Goal: Information Seeking & Learning: Learn about a topic

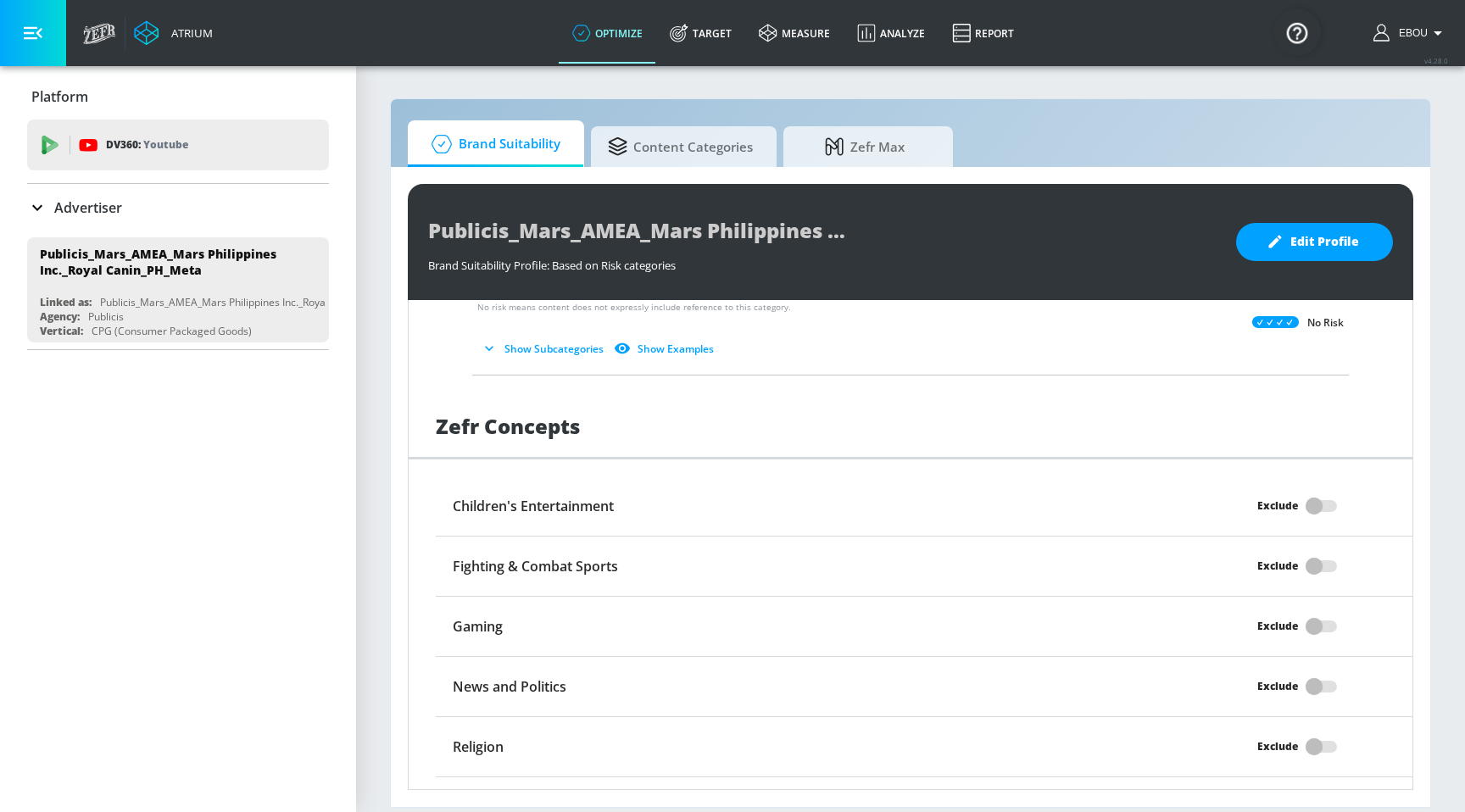
scroll to position [1320, 0]
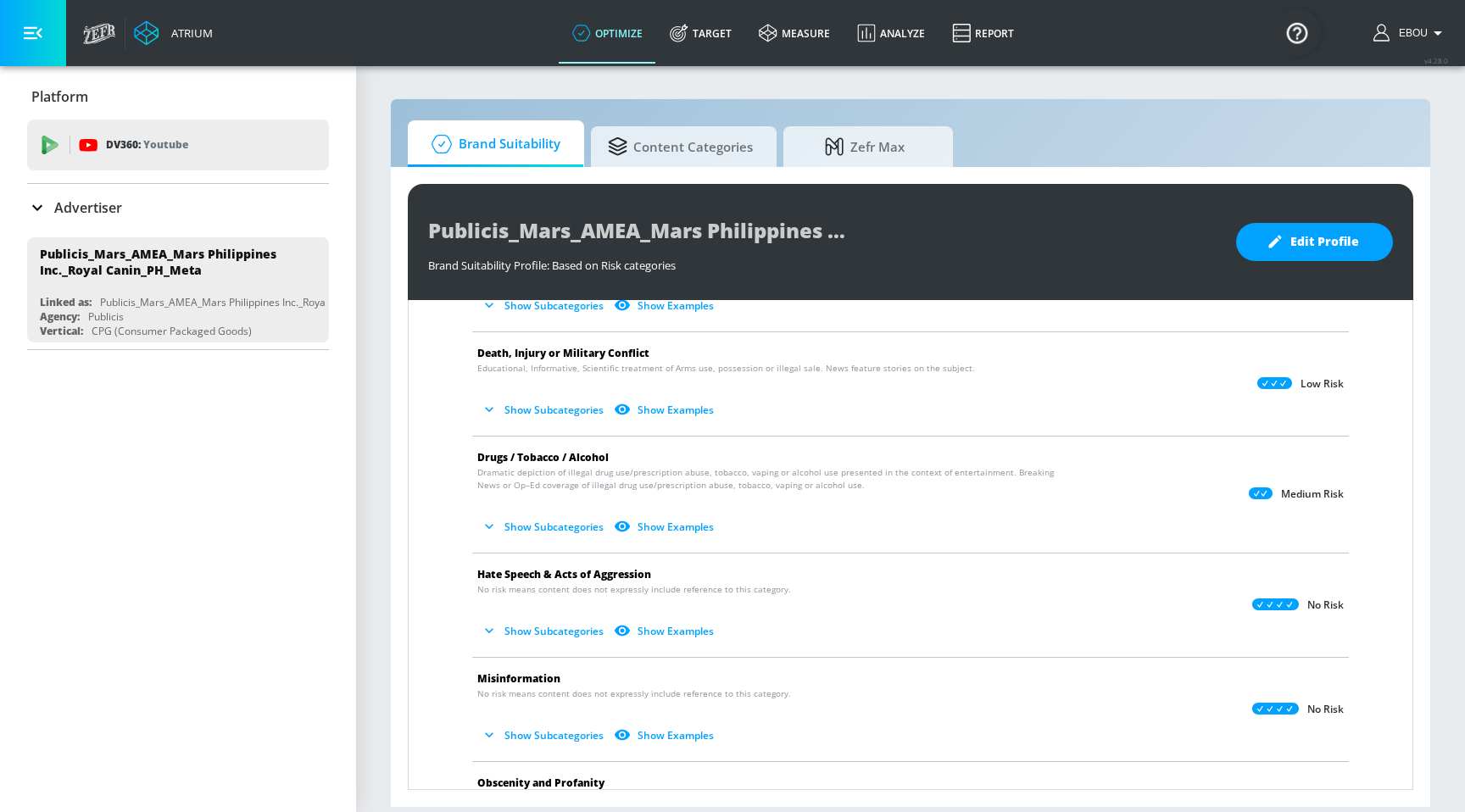
scroll to position [242, 0]
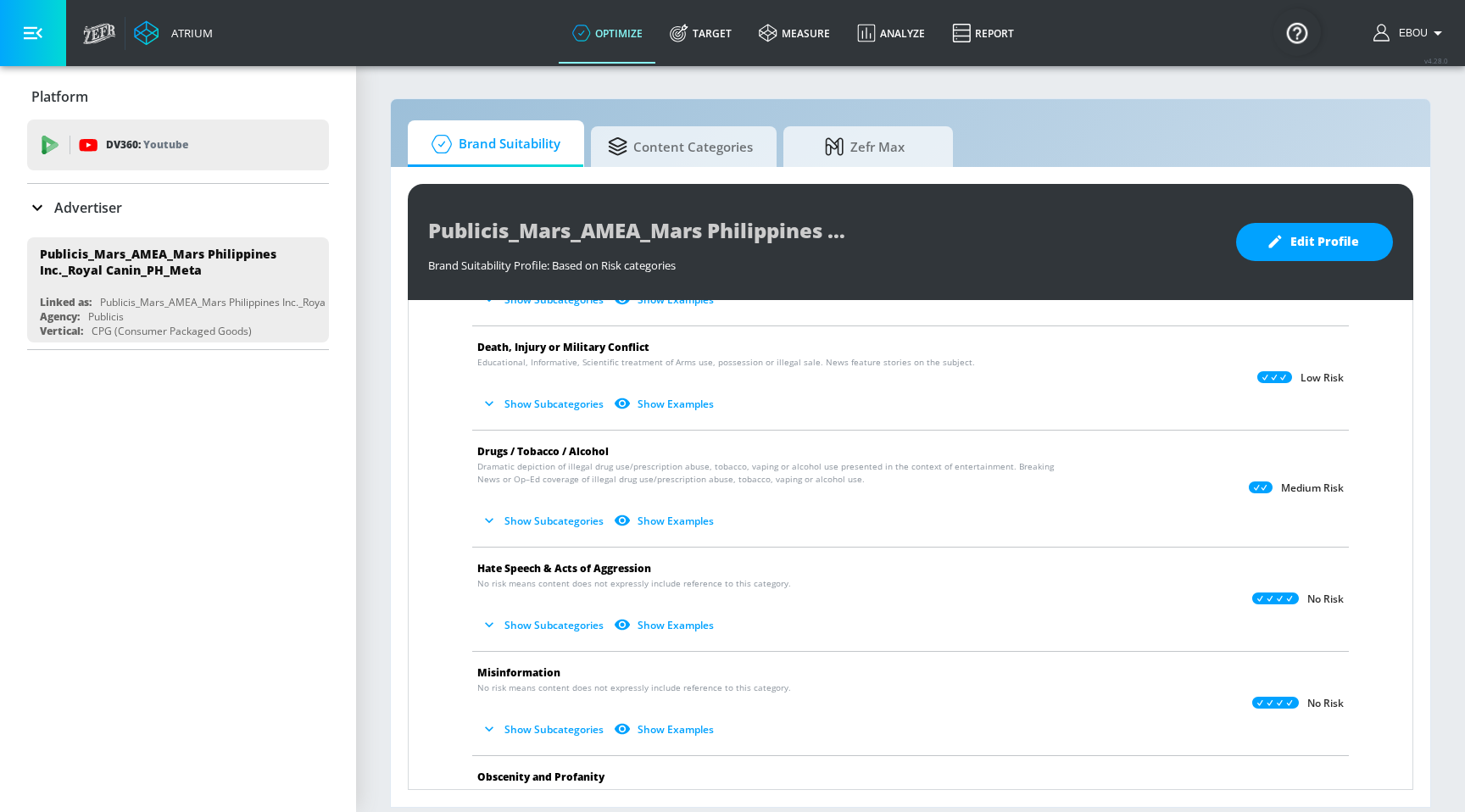
click at [546, 402] on button "Show Subcategories" at bounding box center [544, 403] width 133 height 28
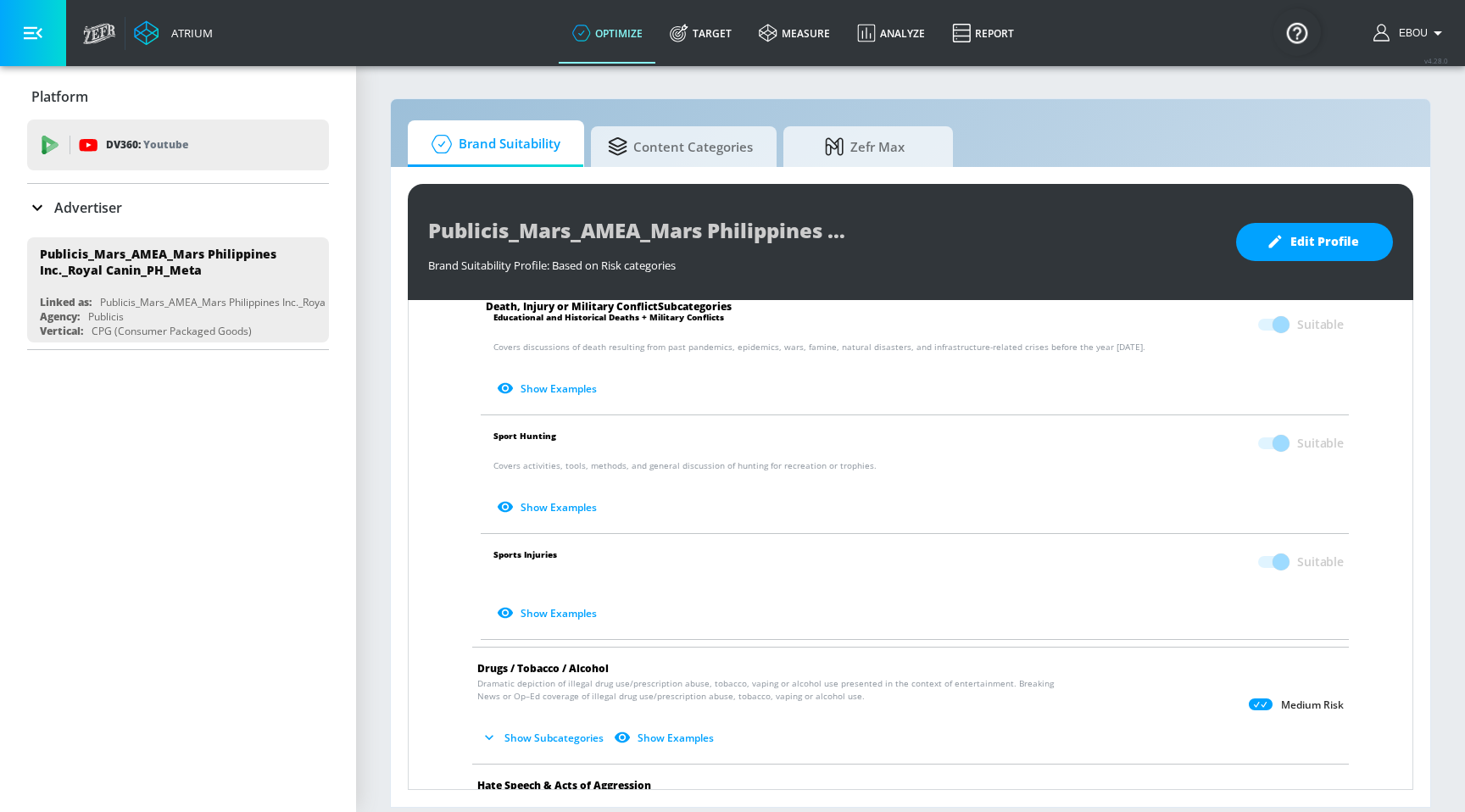
scroll to position [483, 0]
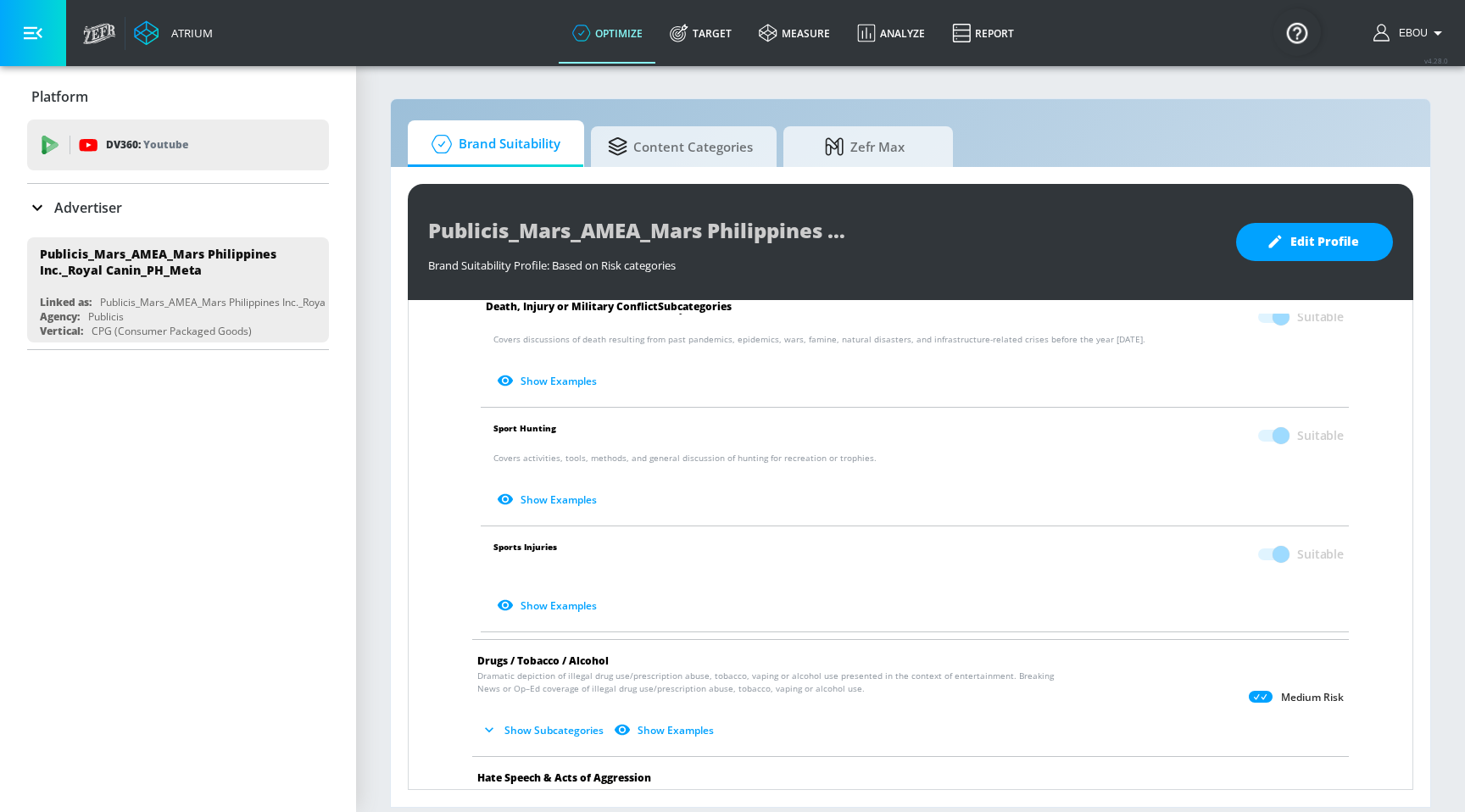
click at [568, 500] on button "Show Examples" at bounding box center [548, 500] width 110 height 28
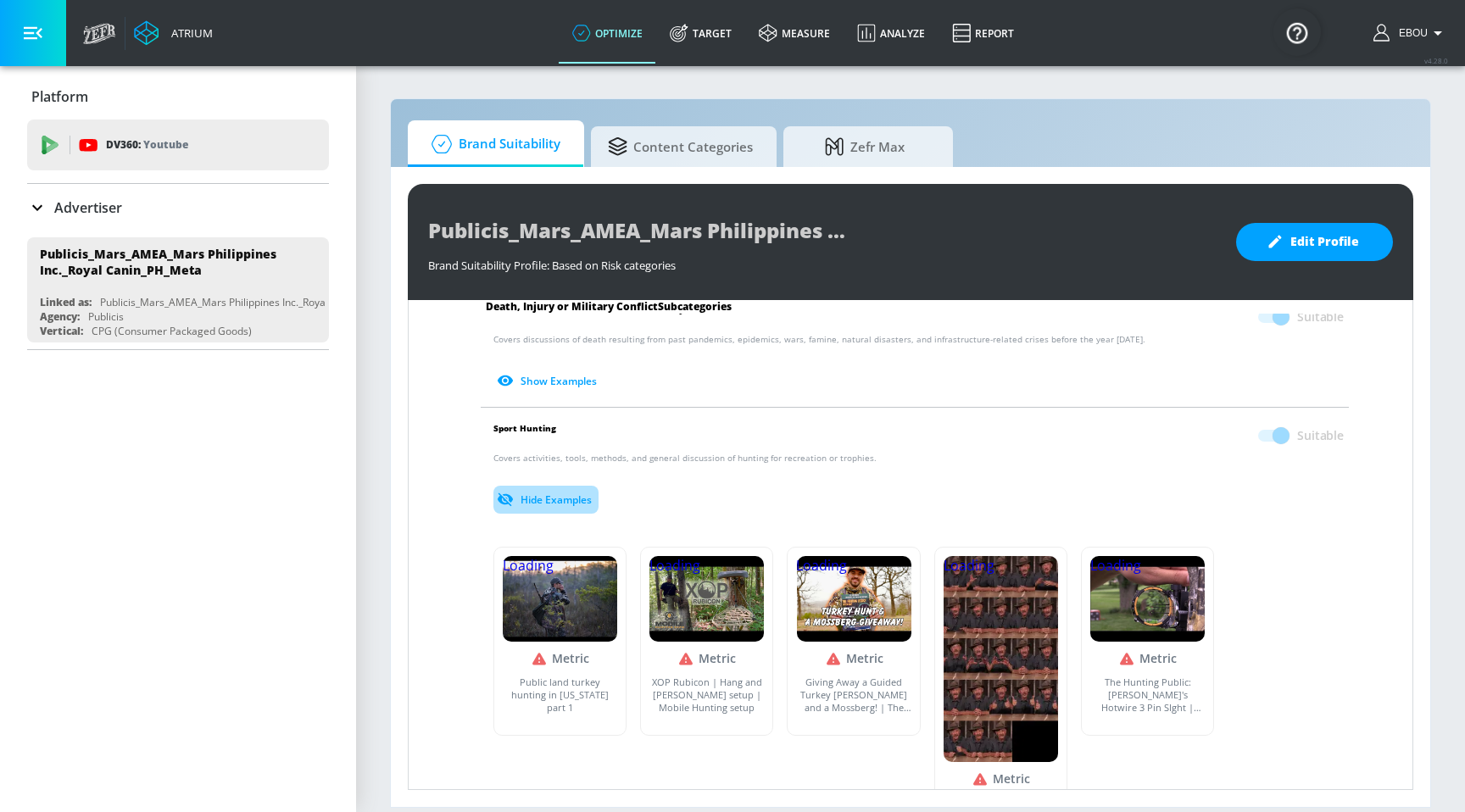
click at [568, 500] on button "Hide Examples" at bounding box center [547, 500] width 106 height 28
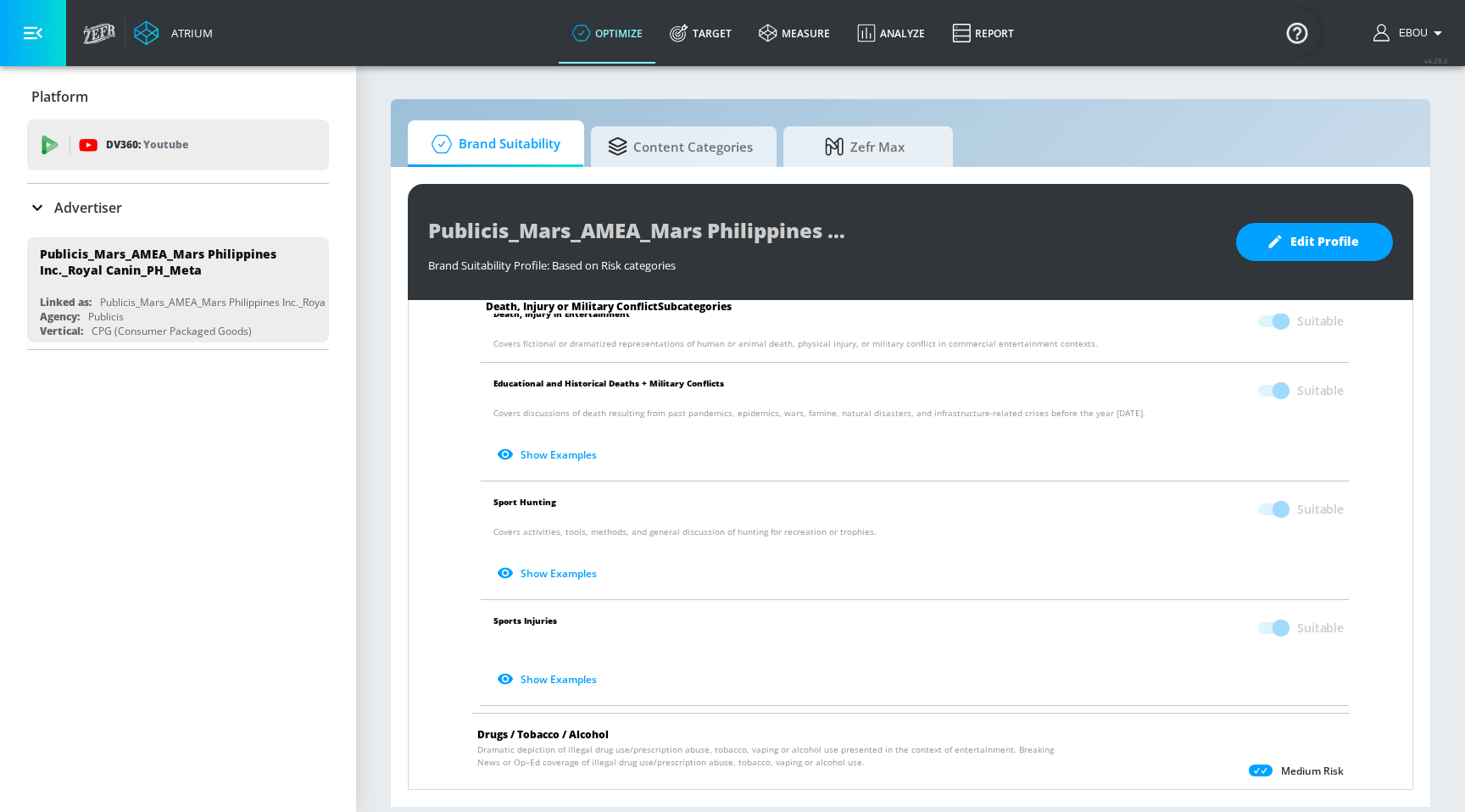
scroll to position [410, 0]
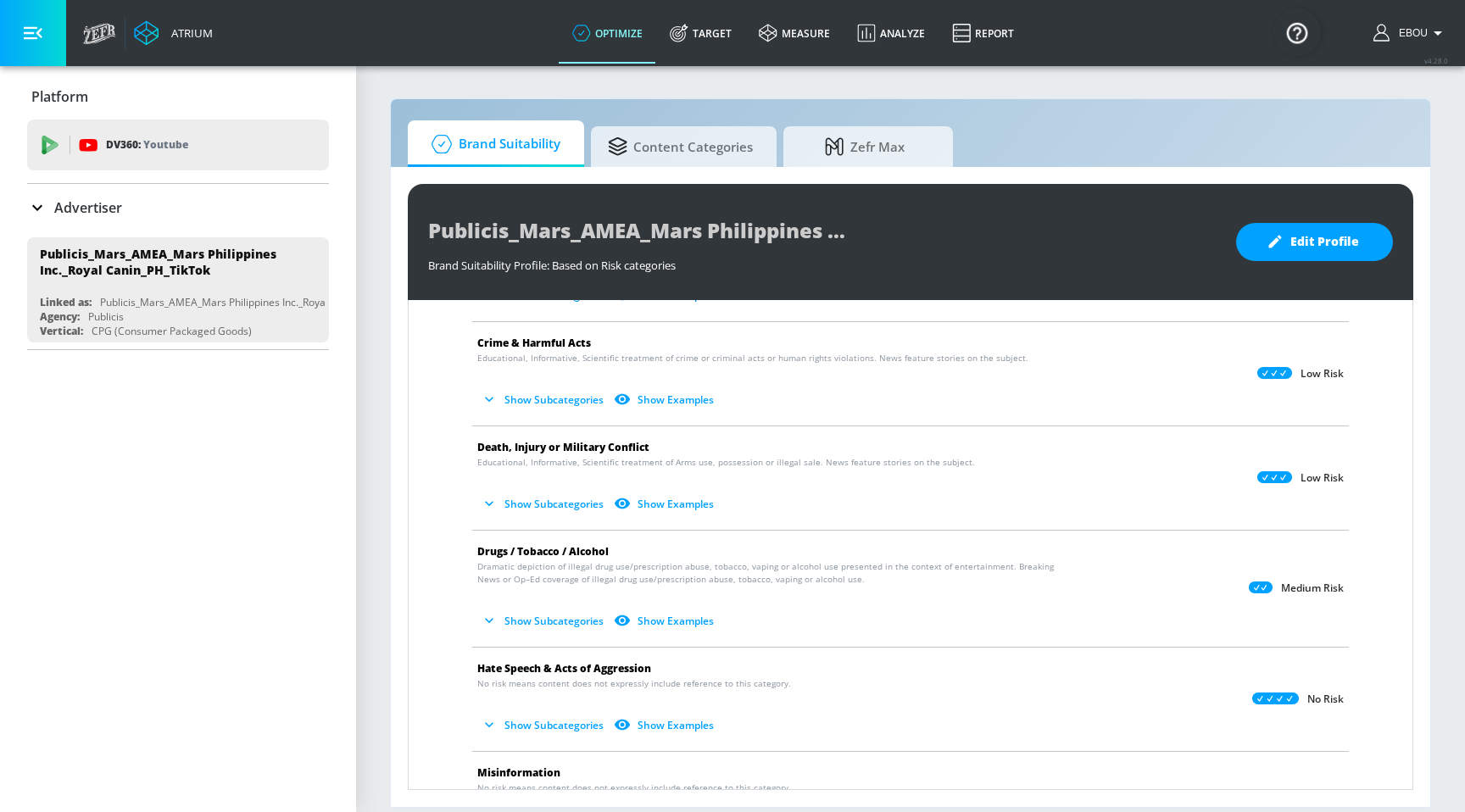
scroll to position [144, 0]
click at [568, 501] on button "Show Subcategories" at bounding box center [544, 501] width 133 height 28
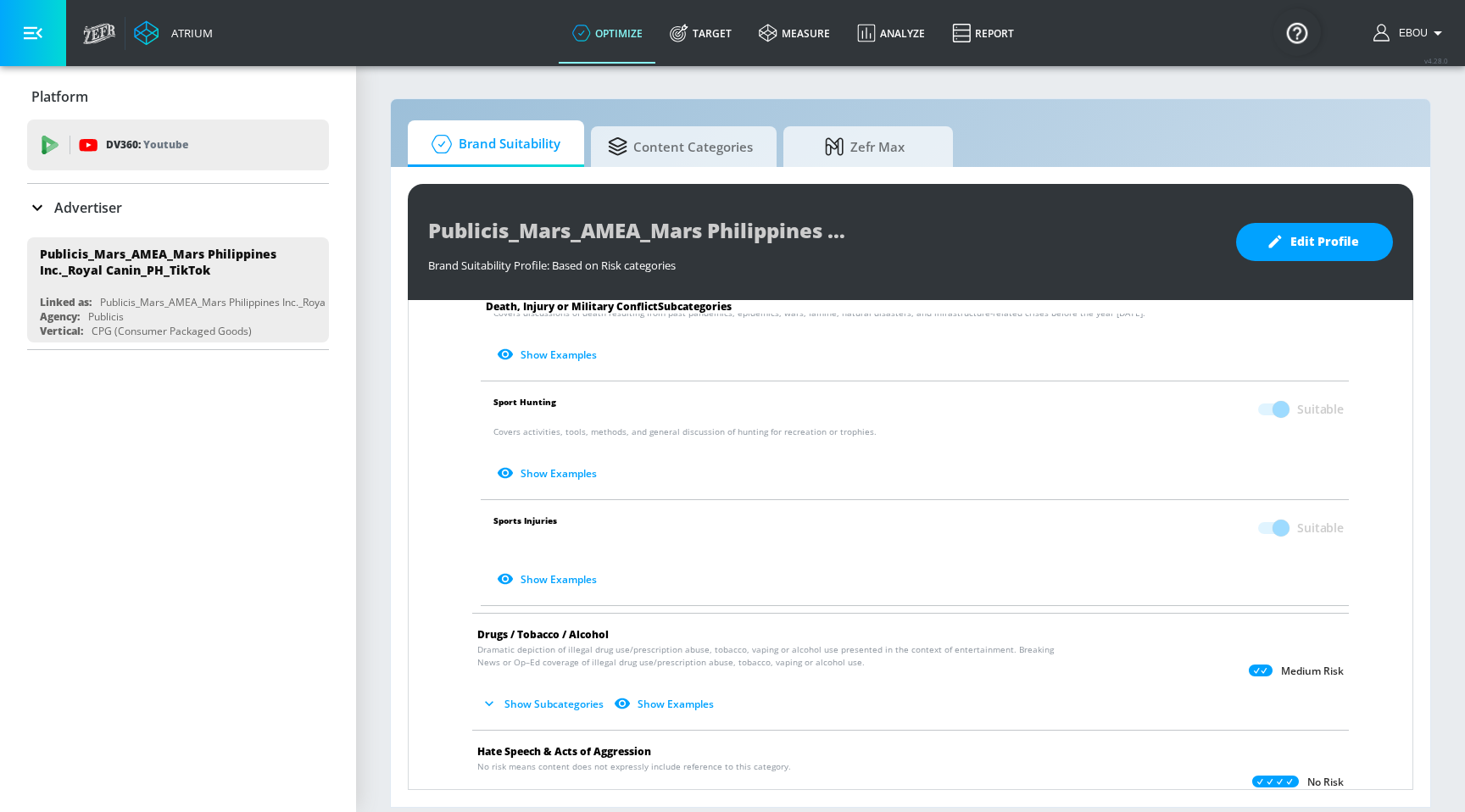
scroll to position [494, 0]
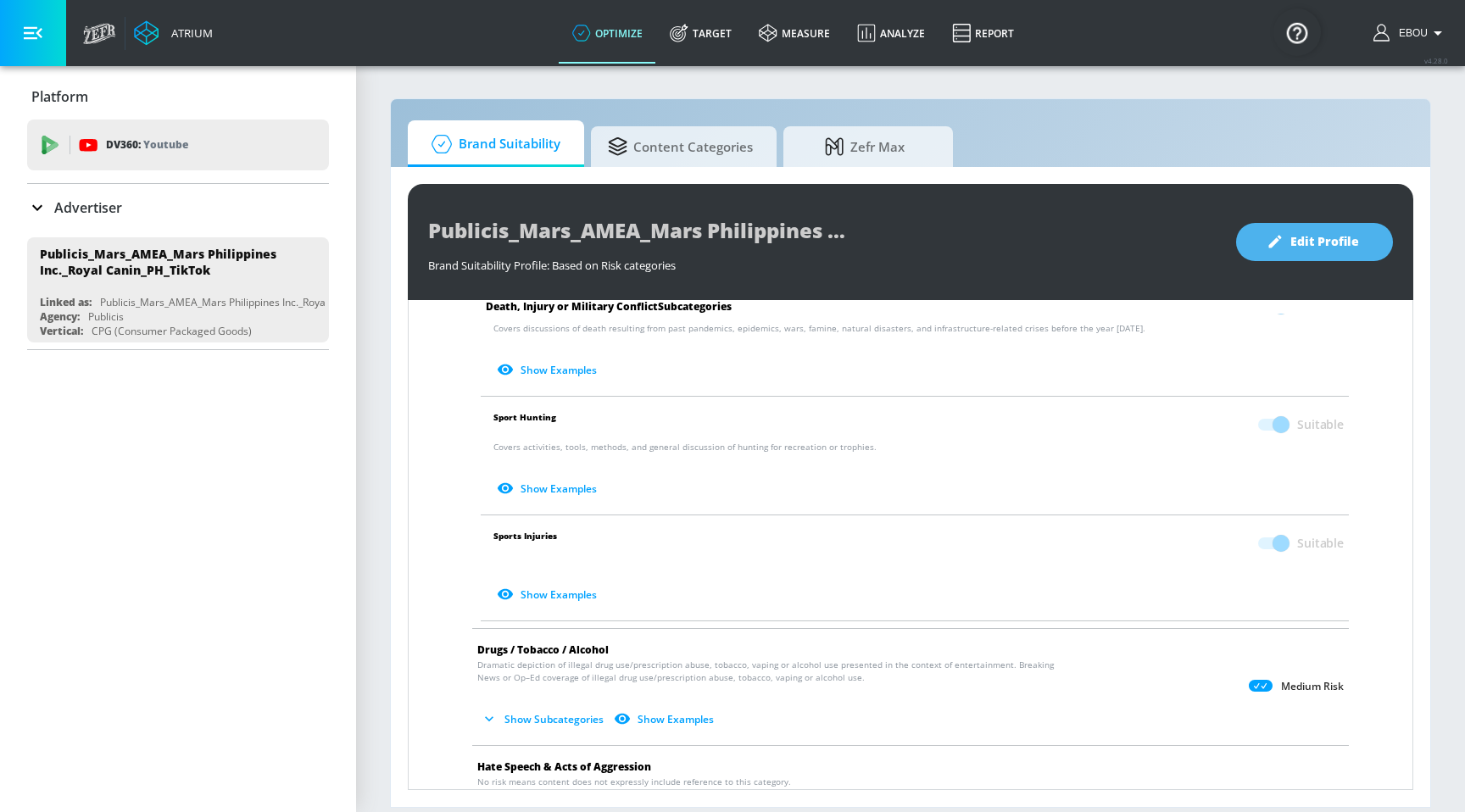
click at [1346, 240] on span "Edit Profile" at bounding box center [1314, 242] width 89 height 21
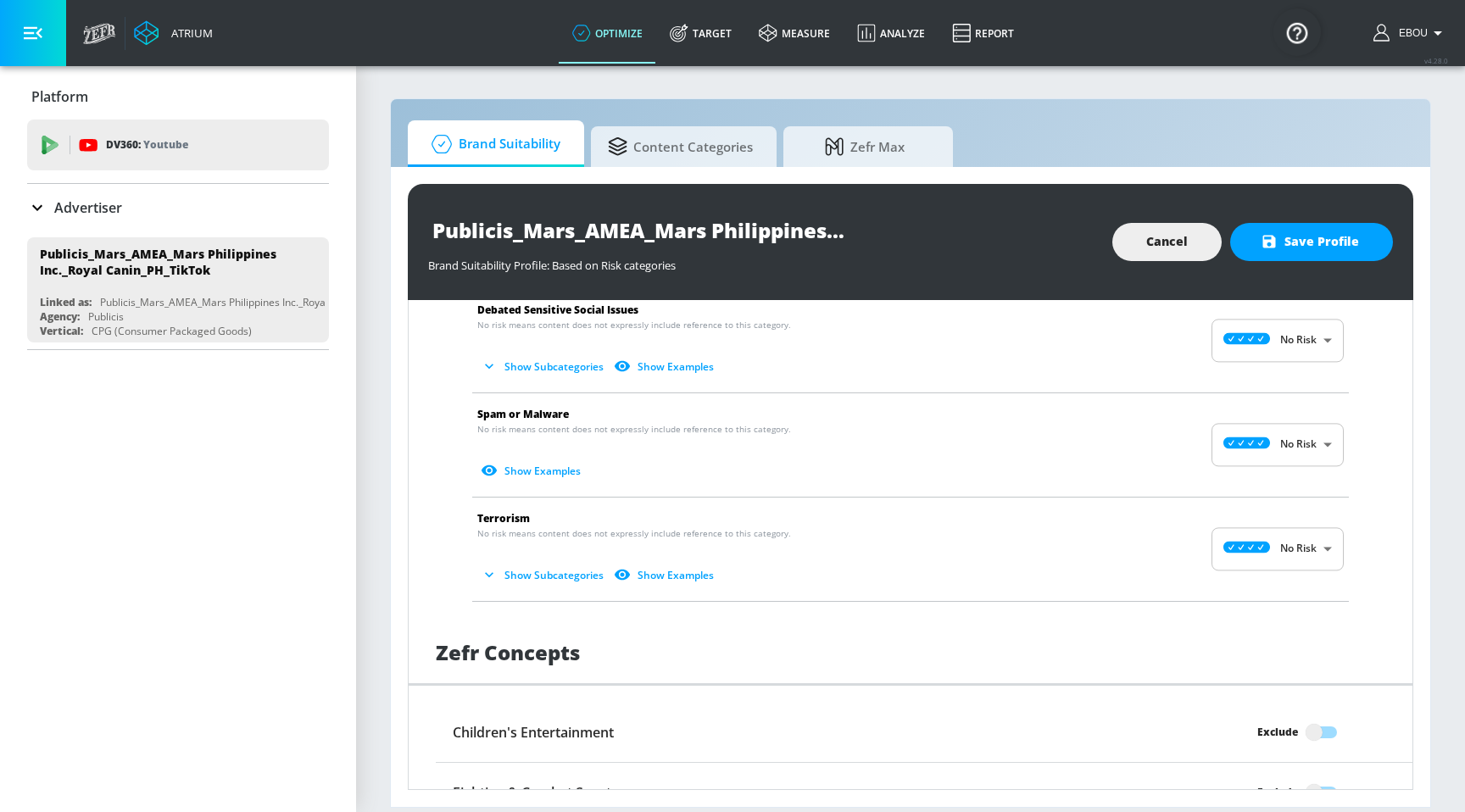
scroll to position [1505, 0]
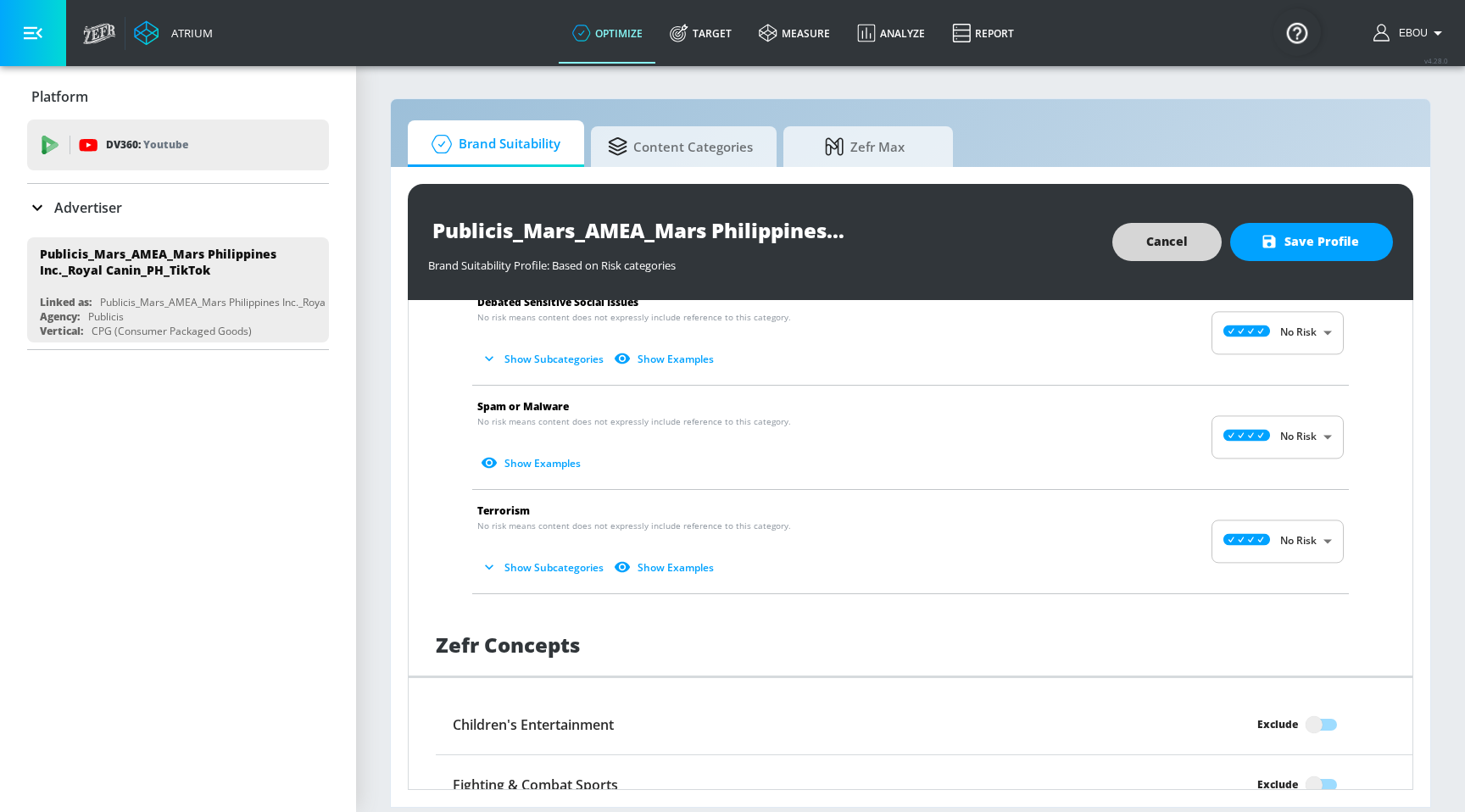
click at [1189, 257] on button "Cancel" at bounding box center [1167, 242] width 109 height 38
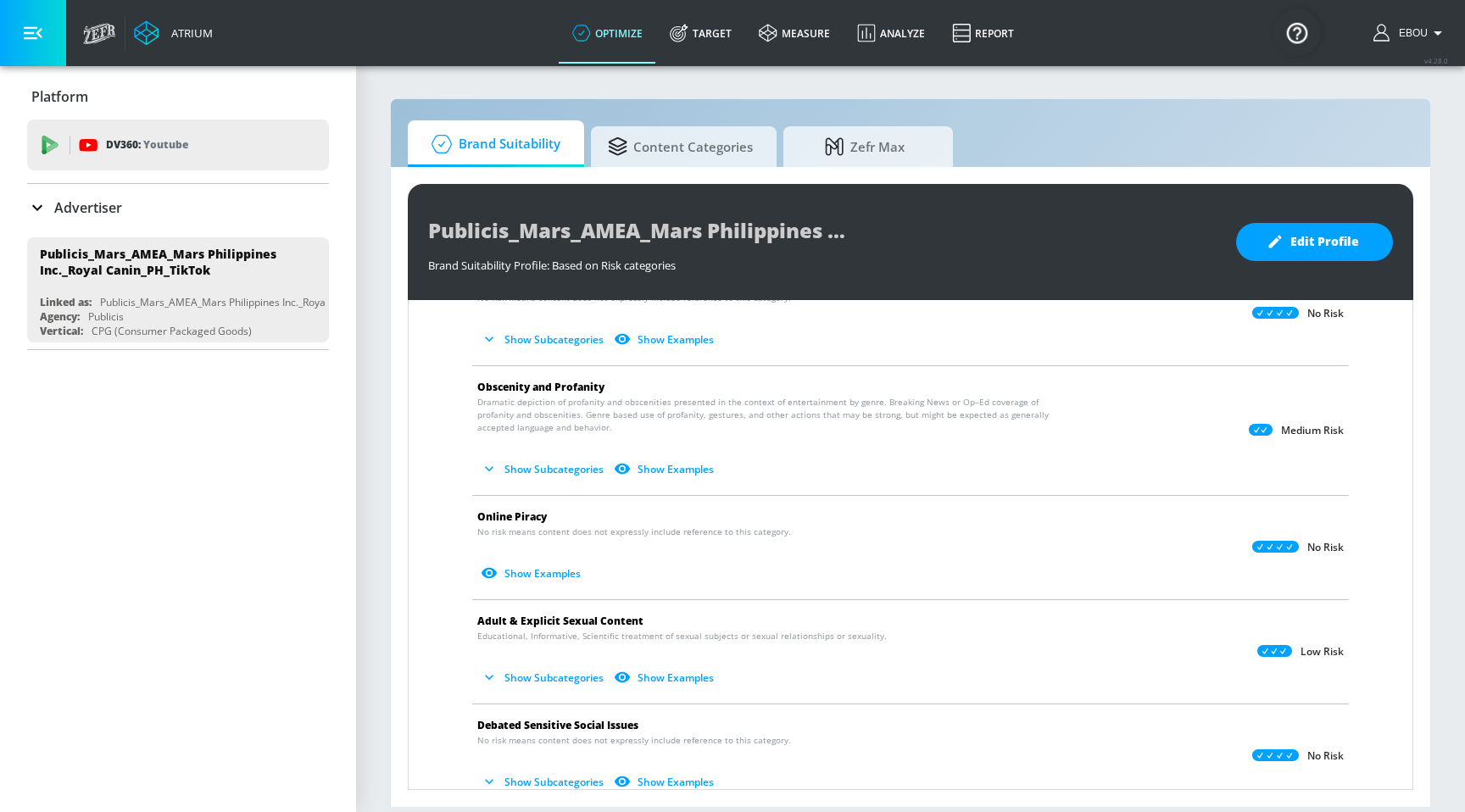
scroll to position [1078, 0]
